Goal: Task Accomplishment & Management: Manage account settings

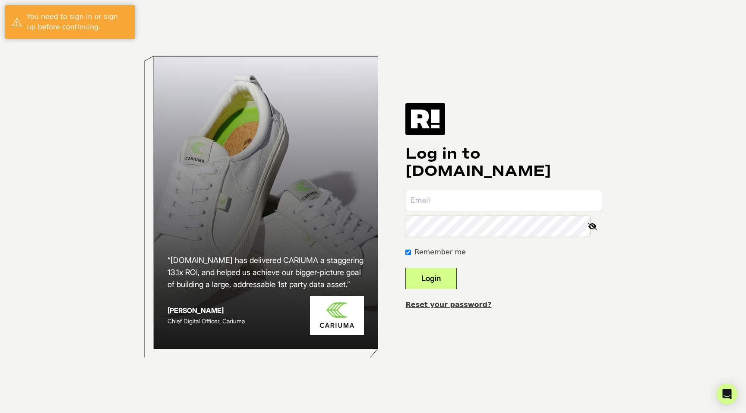
click at [465, 202] on input "email" at bounding box center [503, 200] width 196 height 21
click at [445, 252] on label "Remember me" at bounding box center [439, 252] width 51 height 10
click at [411, 252] on input "Remember me" at bounding box center [408, 253] width 6 height 6
checkbox input "false"
click at [446, 307] on link "Reset your password?" at bounding box center [448, 305] width 86 height 8
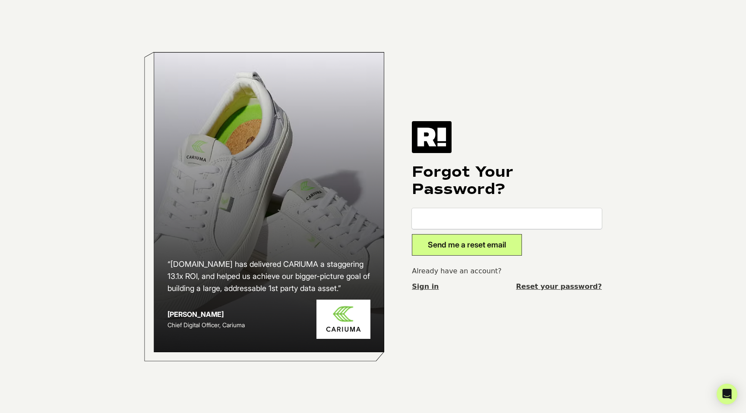
click at [472, 217] on input "email" at bounding box center [507, 218] width 190 height 21
